Goal: Task Accomplishment & Management: Manage account settings

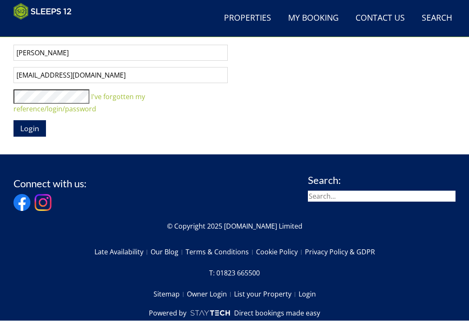
click at [34, 124] on span "Login" at bounding box center [29, 129] width 19 height 10
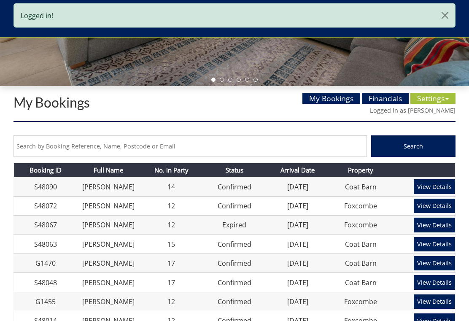
scroll to position [243, 0]
click at [432, 102] on link "Settings" at bounding box center [432, 98] width 45 height 11
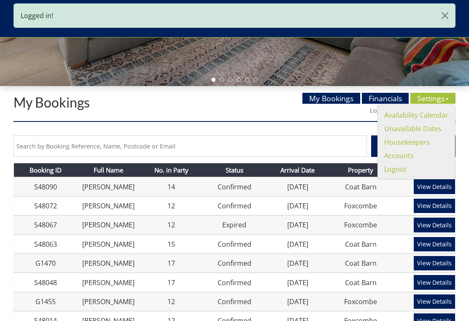
click at [422, 115] on link "Availability Calendar" at bounding box center [416, 114] width 64 height 9
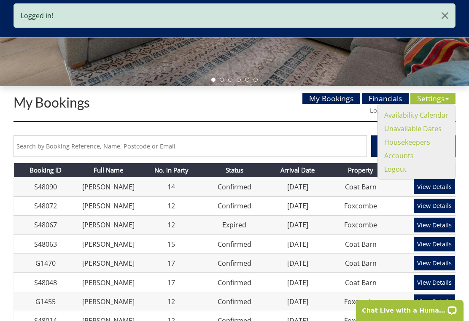
scroll to position [0, 0]
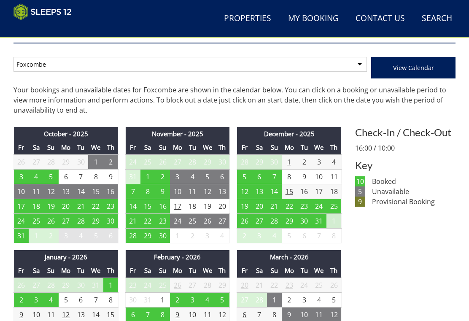
scroll to position [321, 0]
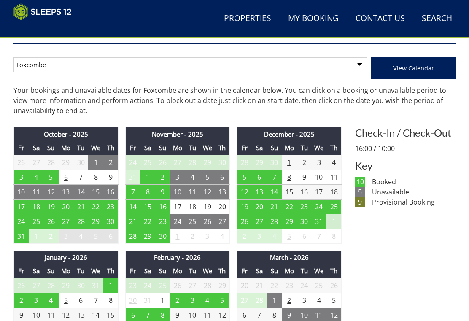
click at [364, 69] on select "Foxcombe Coat Barn" at bounding box center [189, 64] width 353 height 15
select select "261"
click at [411, 68] on span "View Calendar" at bounding box center [413, 68] width 41 height 8
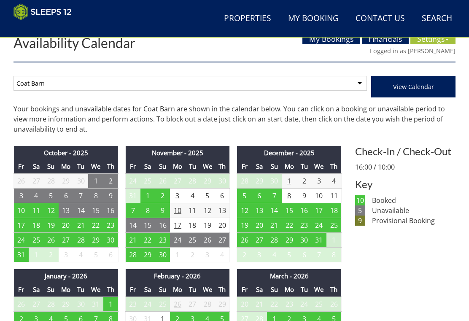
scroll to position [301, 0]
